Goal: Navigation & Orientation: Find specific page/section

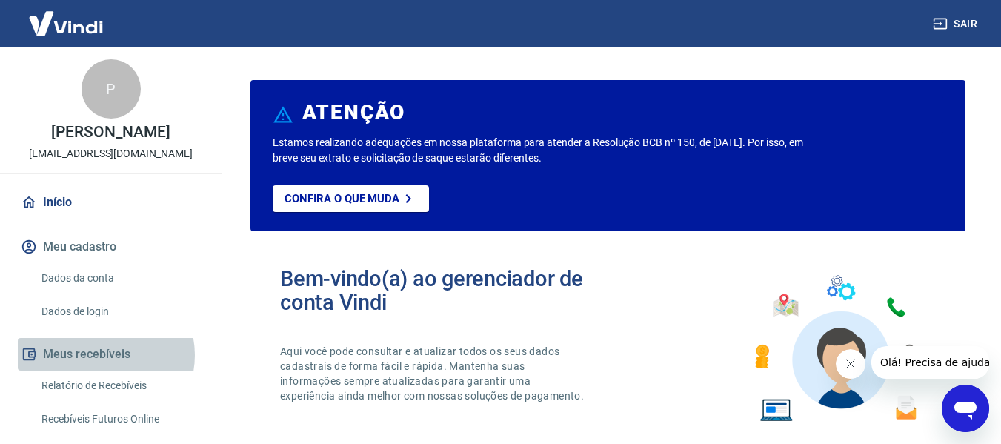
click at [102, 370] on button "Meus recebíveis" at bounding box center [111, 354] width 186 height 33
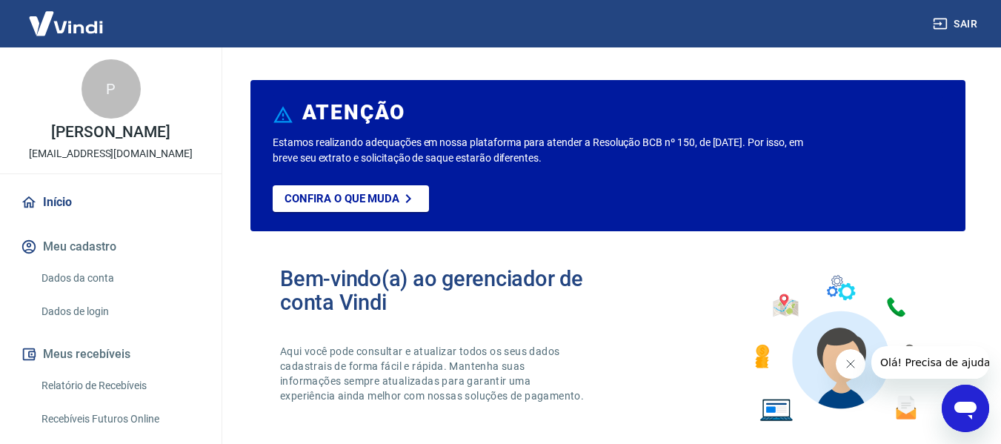
click at [75, 263] on button "Meu cadastro" at bounding box center [111, 246] width 186 height 33
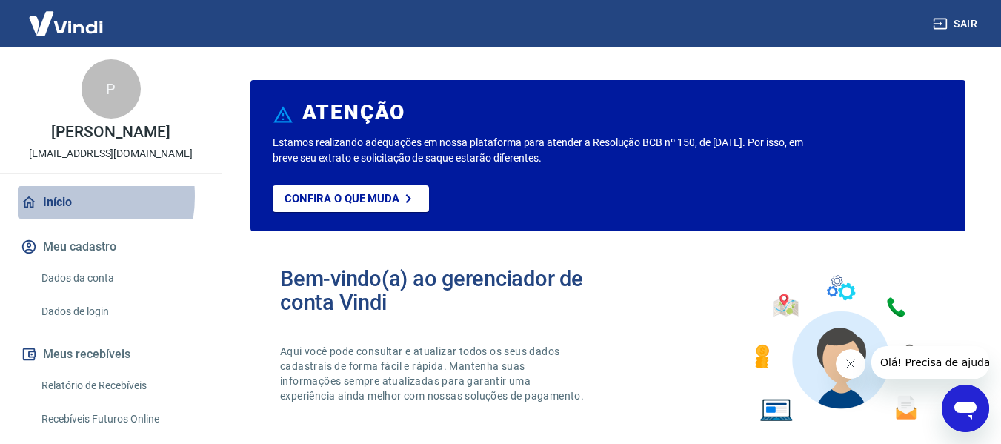
click at [49, 212] on link "Início" at bounding box center [111, 202] width 186 height 33
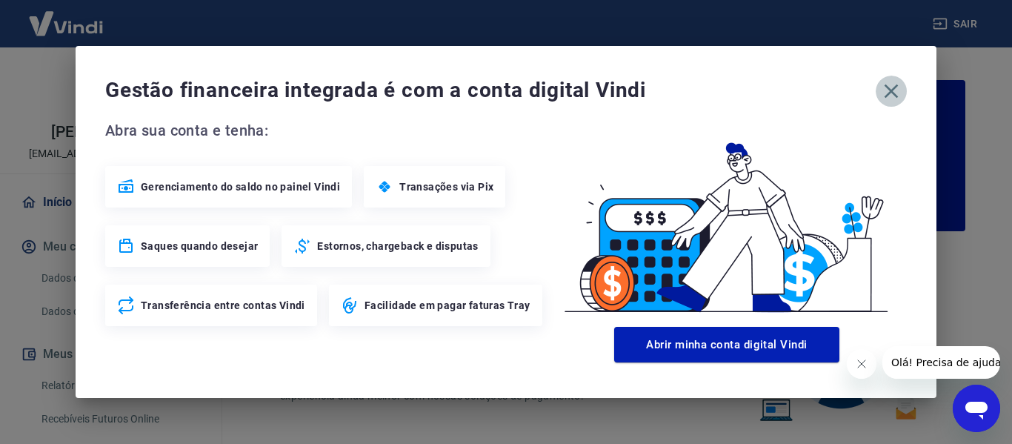
click at [895, 88] on icon "button" at bounding box center [891, 91] width 14 height 14
